Goal: Information Seeking & Learning: Find specific fact

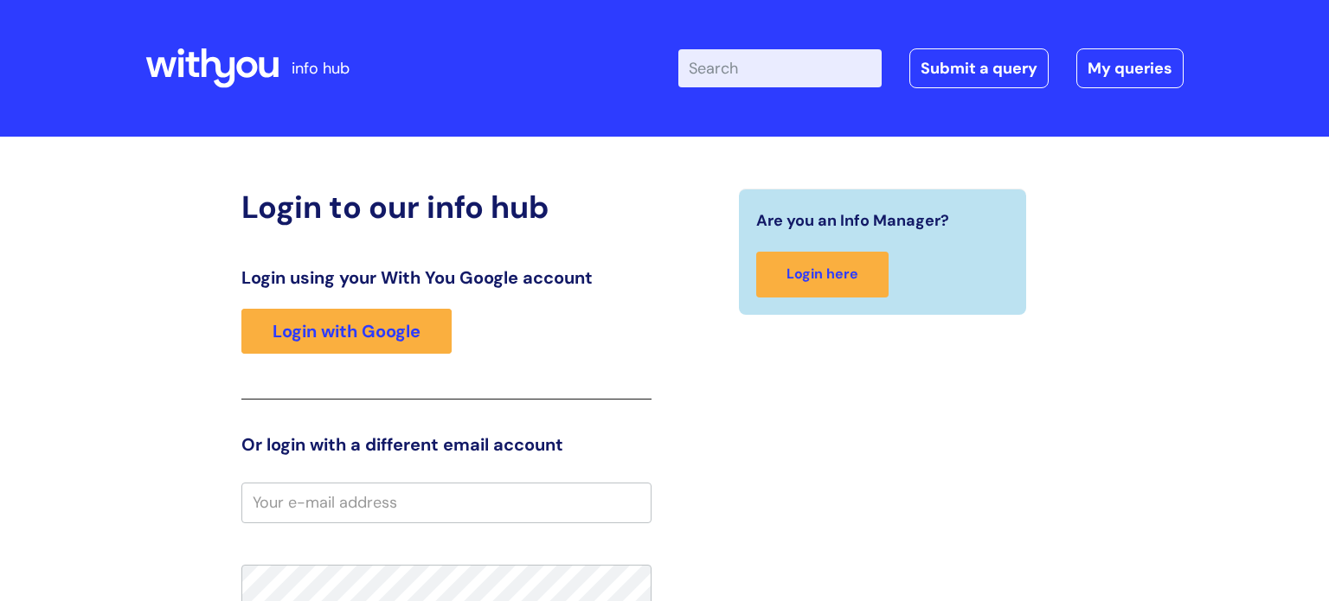
click at [396, 305] on div "Login using your With You Google account Login with Google" at bounding box center [446, 333] width 410 height 132
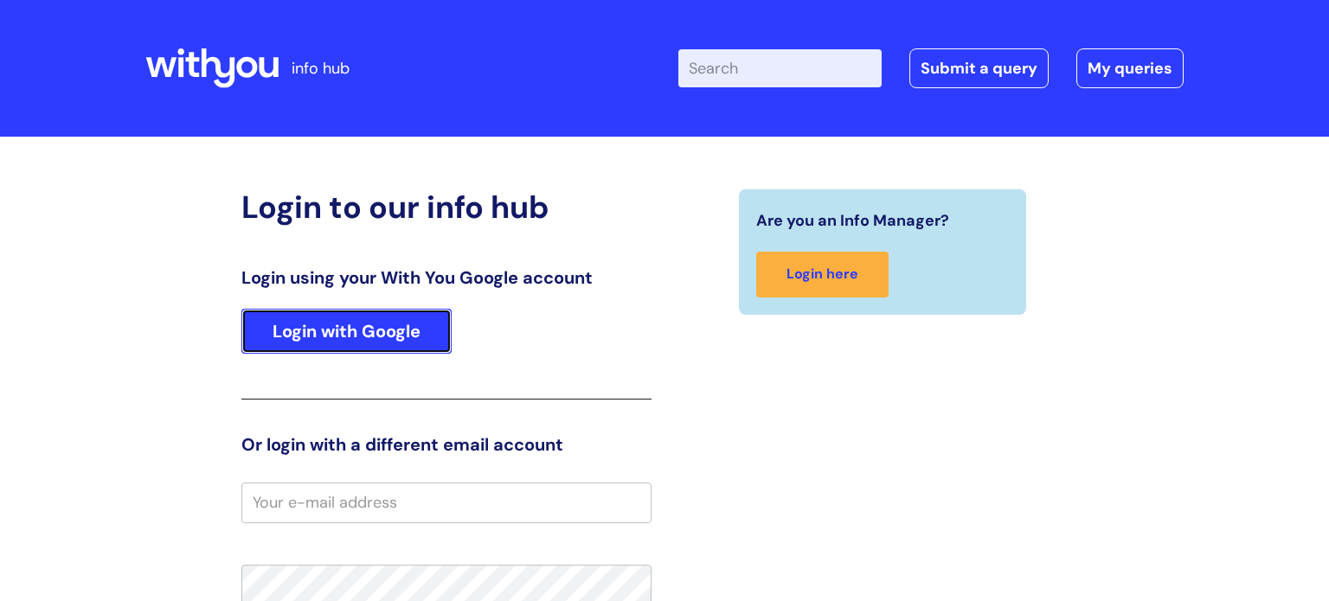
click at [409, 314] on link "Login with Google" at bounding box center [346, 331] width 210 height 45
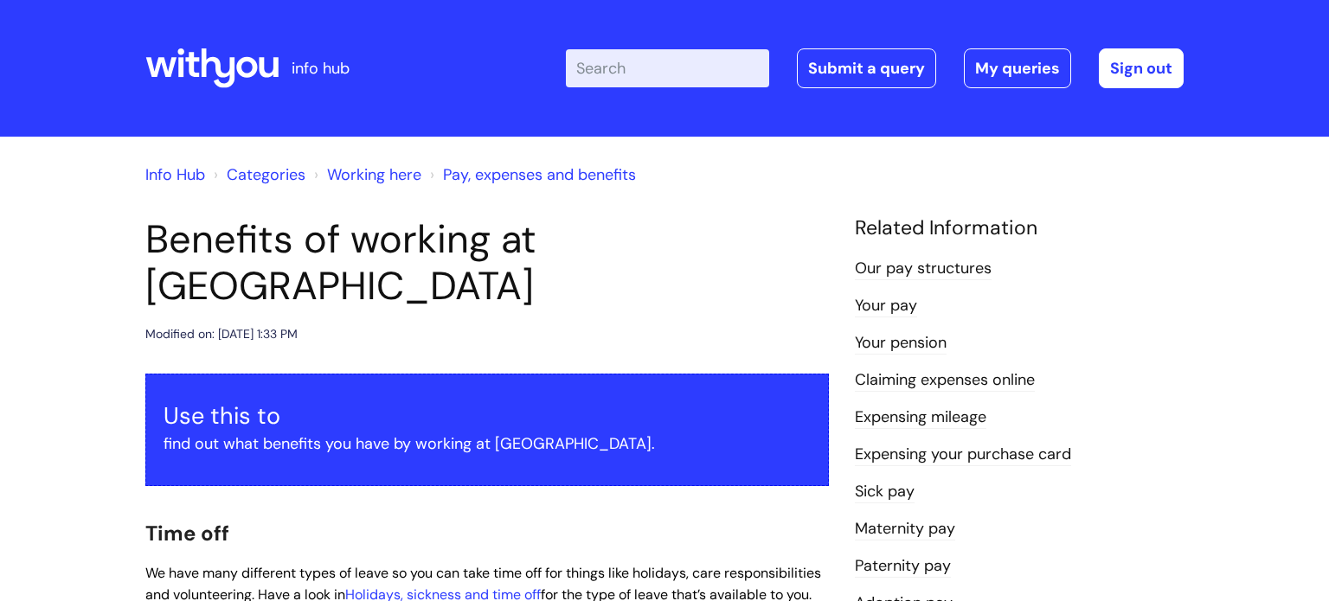
click at [724, 56] on input "Enter your search term here..." at bounding box center [667, 68] width 203 height 38
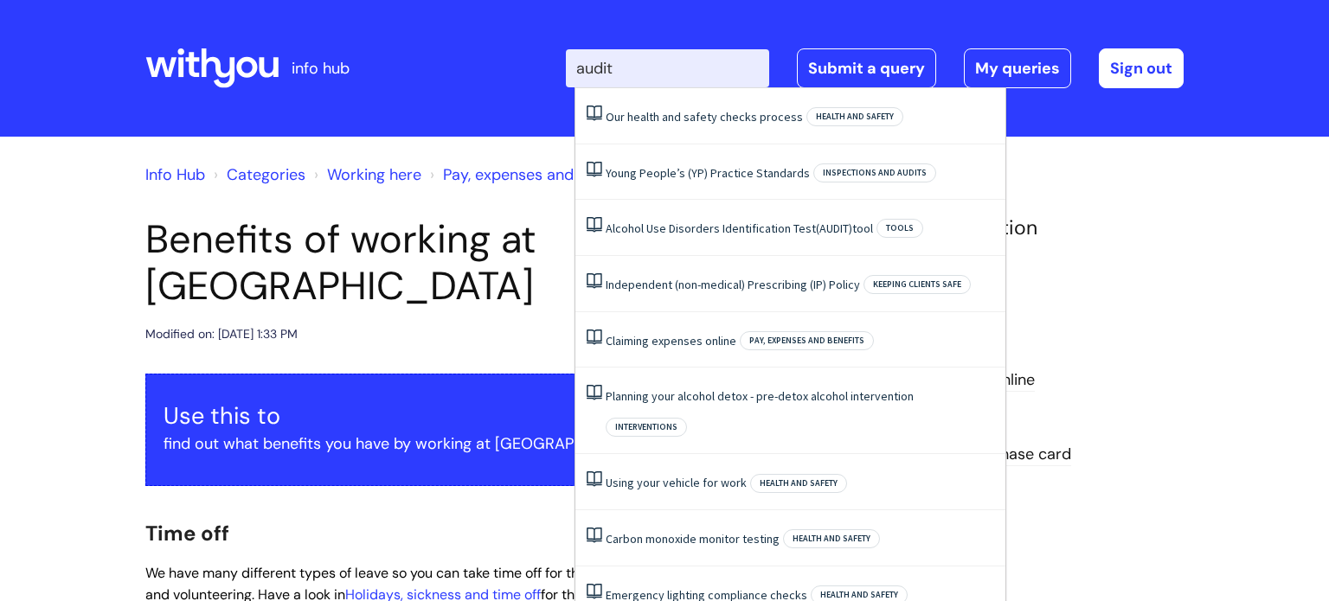
type input "audit"
click button "Search" at bounding box center [0, 0] width 0 height 0
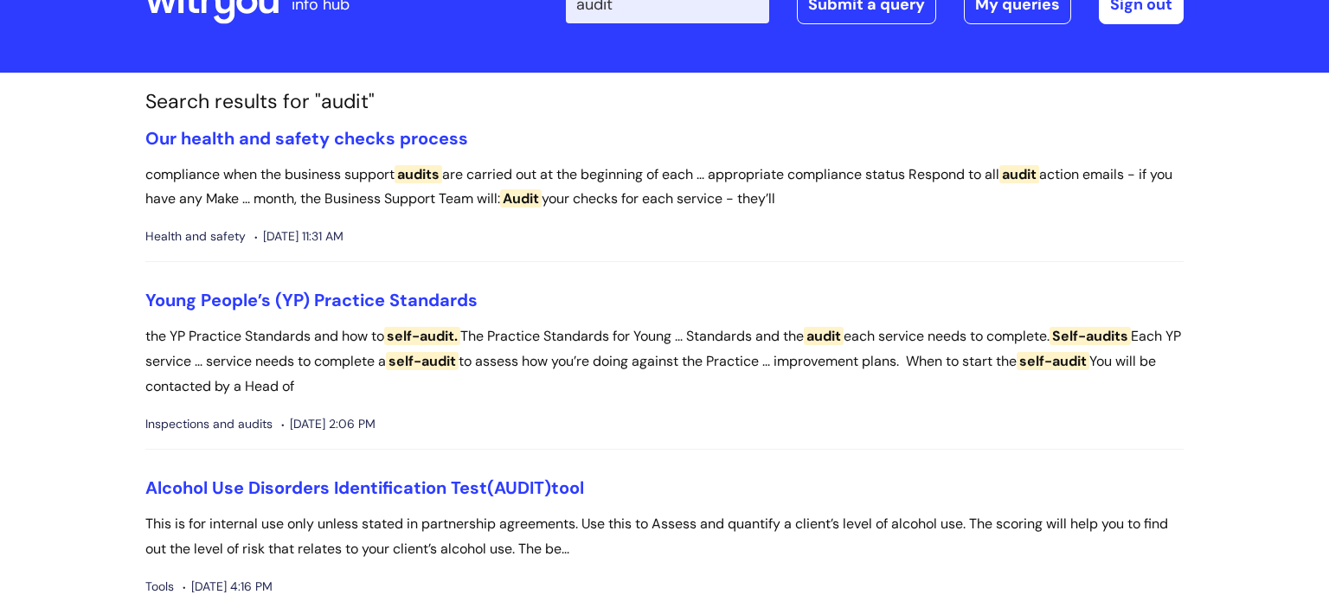
scroll to position [99, 0]
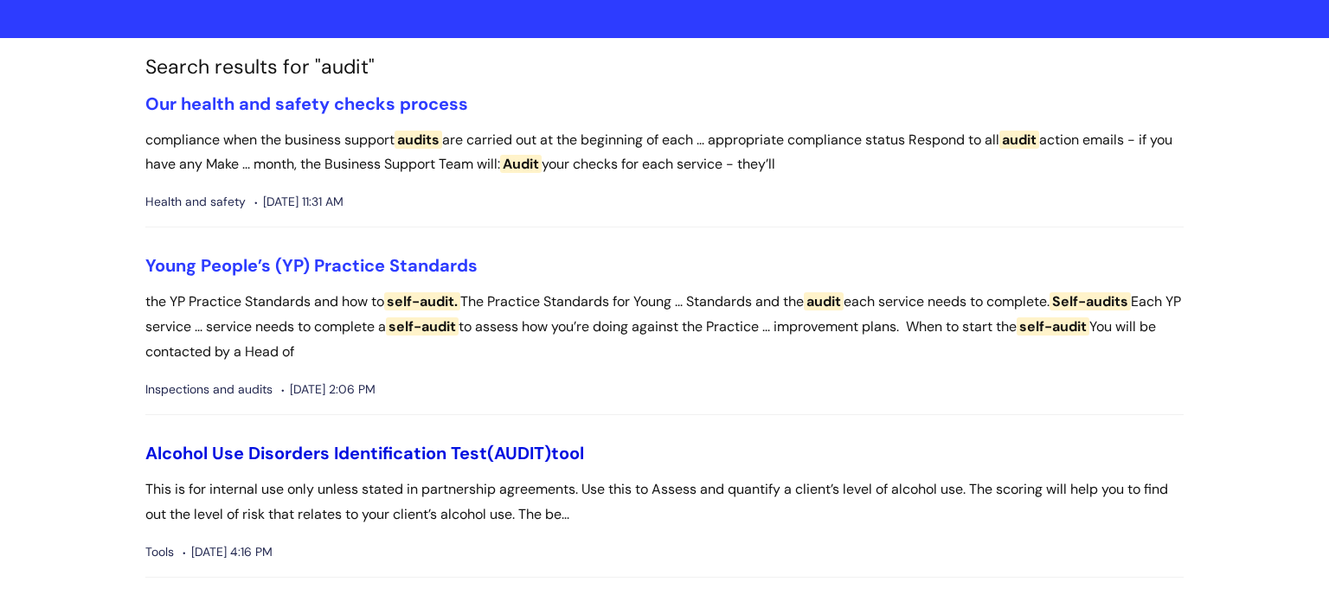
click at [413, 446] on link "Alcohol Use Disorders Identification Test (AUDIT) tool" at bounding box center [364, 453] width 439 height 22
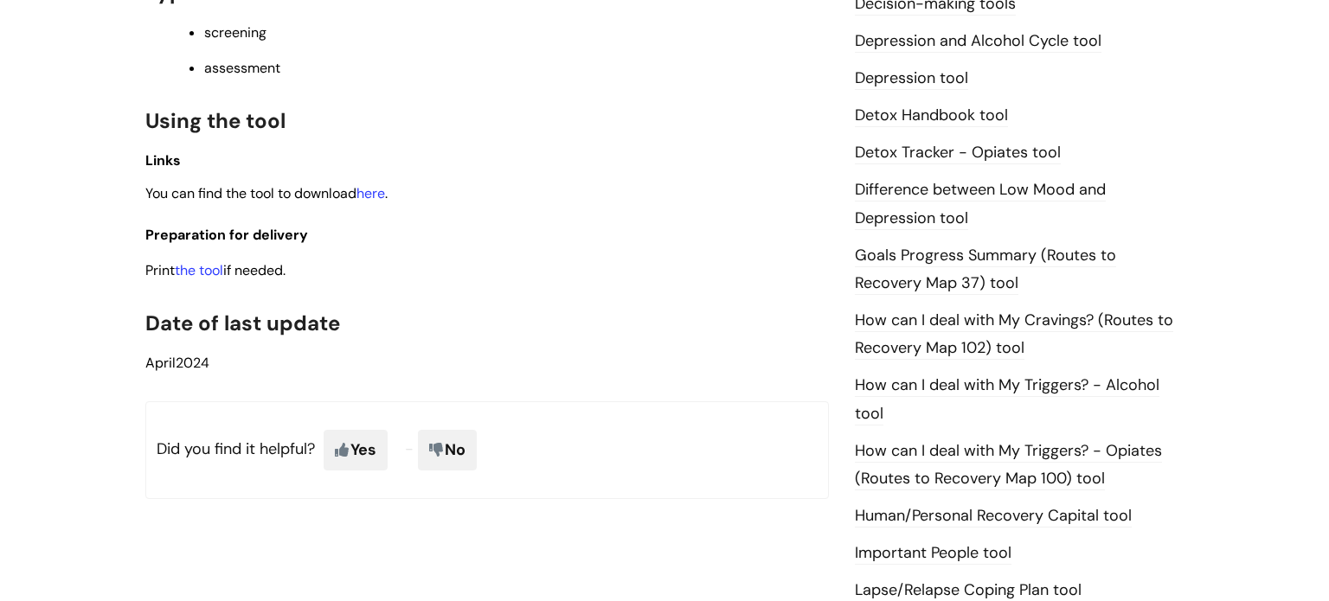
scroll to position [950, 0]
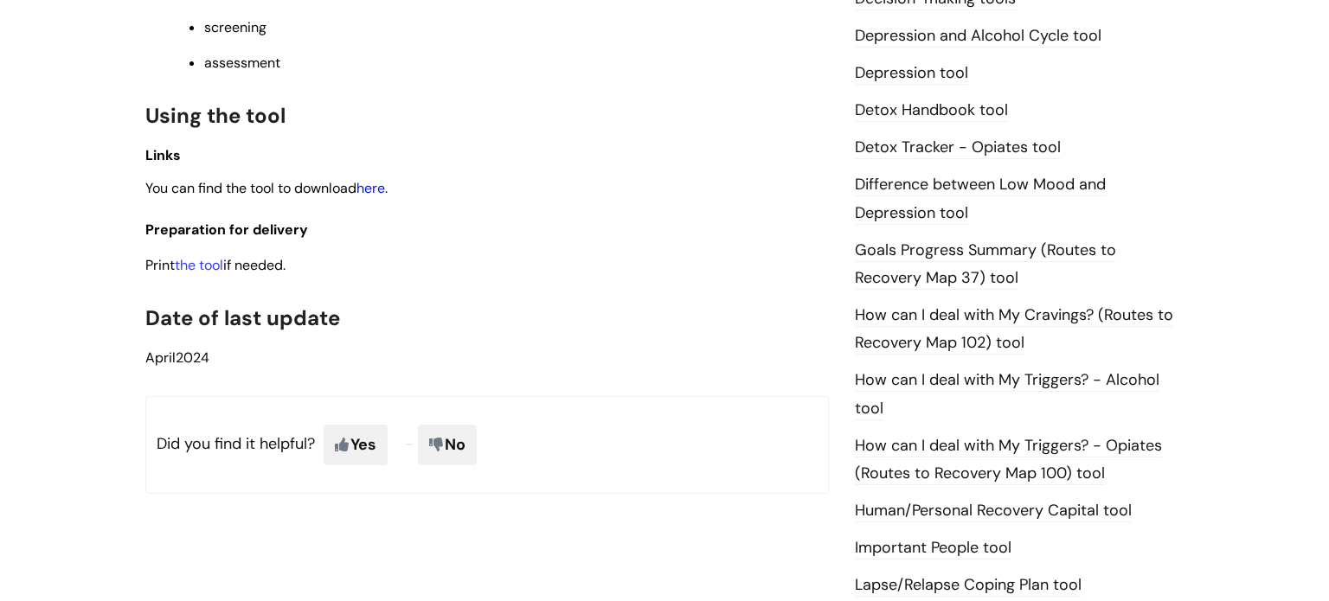
click at [375, 192] on link "here" at bounding box center [370, 188] width 29 height 18
